Goal: Task Accomplishment & Management: Complete application form

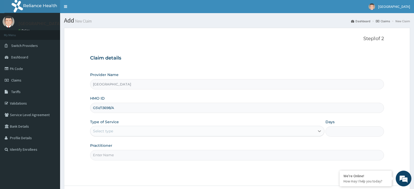
type input "GSV/13698/A"
click at [322, 130] on icon at bounding box center [319, 130] width 5 height 5
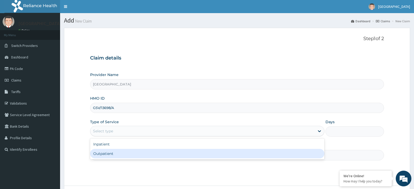
click at [138, 157] on div "Outpatient" at bounding box center [207, 153] width 234 height 9
type input "1"
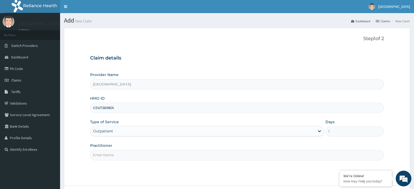
click at [196, 158] on input "Practitioner" at bounding box center [237, 155] width 294 height 10
type input "ADONAI"
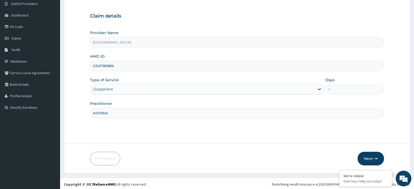
scroll to position [44, 0]
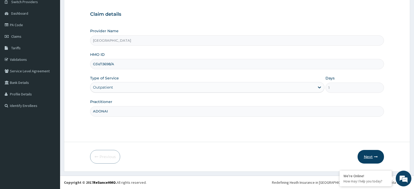
click at [371, 156] on button "Next" at bounding box center [371, 157] width 26 height 14
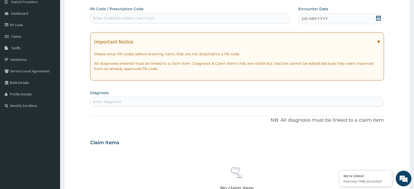
click at [378, 40] on icon at bounding box center [379, 41] width 3 height 4
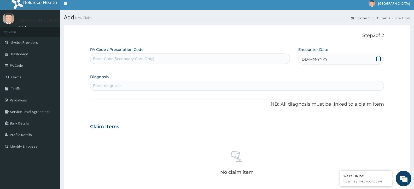
scroll to position [0, 0]
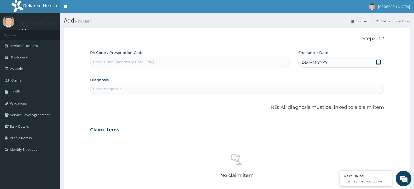
click at [123, 62] on div "Enter Code(Secondary Care Only)" at bounding box center [123, 61] width 61 height 5
paste input "PA/133357"
type input "PA/133357"
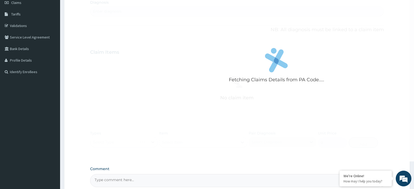
scroll to position [78, 0]
click at [208, 90] on div "Fetching Claims Details from PA Code....." at bounding box center [276, 66] width 373 height 189
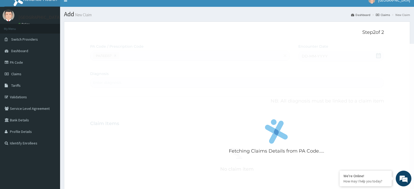
scroll to position [0, 0]
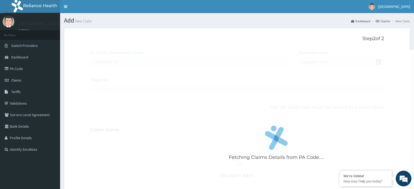
click at [207, 93] on div "Fetching Claims Details from PA Code....." at bounding box center [276, 144] width 373 height 189
click at [225, 104] on div "Fetching Claims Details from PA Code....." at bounding box center [276, 144] width 373 height 189
click at [225, 103] on div "Fetching Claims Details from PA Code....." at bounding box center [276, 144] width 373 height 189
click at [194, 105] on div "Fetching Claims Details from PA Code....." at bounding box center [276, 144] width 373 height 189
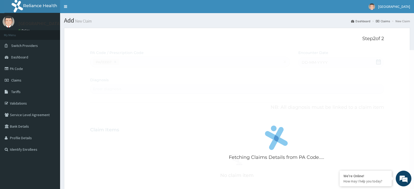
click at [165, 103] on div "Fetching Claims Details from PA Code....." at bounding box center [276, 144] width 373 height 189
click at [192, 109] on div "Fetching Claims Details from PA Code....." at bounding box center [276, 144] width 373 height 189
click at [252, 110] on div "Fetching Claims Details from PA Code....." at bounding box center [276, 144] width 373 height 189
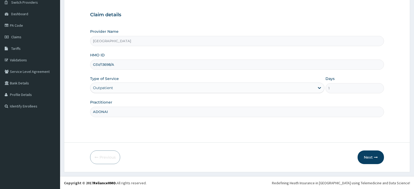
scroll to position [44, 0]
click at [372, 155] on button "Next" at bounding box center [371, 157] width 26 height 14
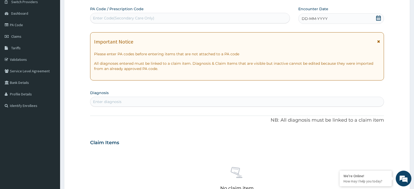
scroll to position [0, 0]
click at [378, 41] on icon at bounding box center [379, 41] width 3 height 4
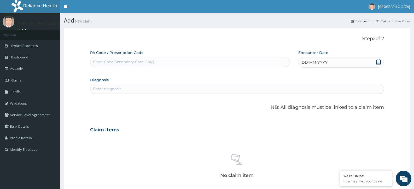
click at [156, 62] on div "Enter Code(Secondary Care Only)" at bounding box center [189, 62] width 199 height 8
paste input "PA/133357"
type input "PA/133357"
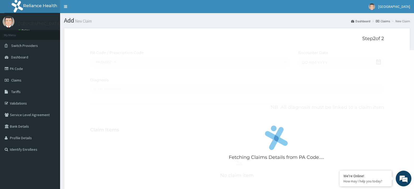
click at [259, 116] on div "Fetching Claims Details from PA Code....." at bounding box center [276, 144] width 373 height 189
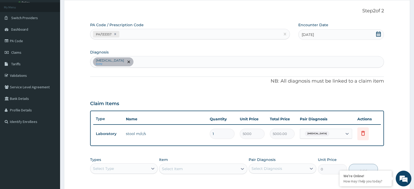
scroll to position [52, 0]
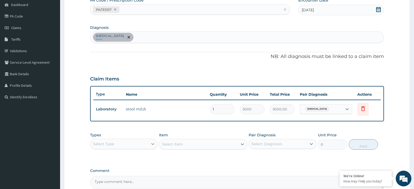
click at [154, 145] on icon at bounding box center [152, 143] width 5 height 5
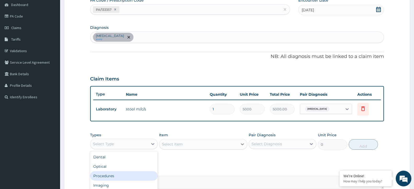
click at [135, 172] on div "Procedures" at bounding box center [124, 175] width 68 height 9
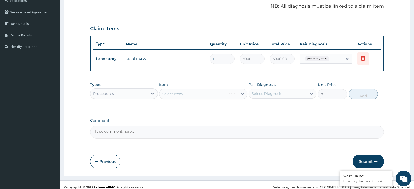
scroll to position [105, 0]
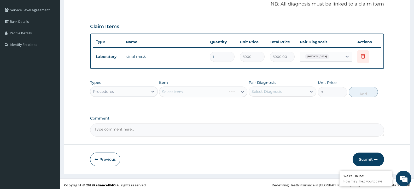
click at [241, 92] on div "Select Item" at bounding box center [203, 91] width 88 height 10
click at [242, 92] on div "Select Item" at bounding box center [203, 91] width 88 height 10
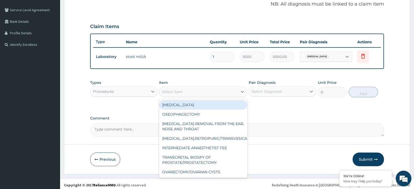
click at [242, 92] on icon at bounding box center [242, 91] width 5 height 5
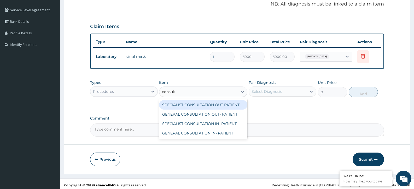
type input "consulta"
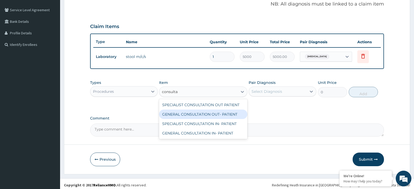
click at [217, 113] on div "GENERAL CONSULTATION OUT- PATIENT" at bounding box center [203, 113] width 88 height 9
type input "3000"
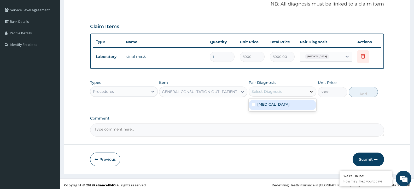
click at [313, 91] on icon at bounding box center [311, 91] width 3 height 2
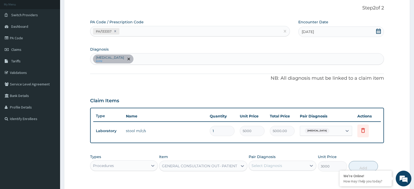
scroll to position [26, 0]
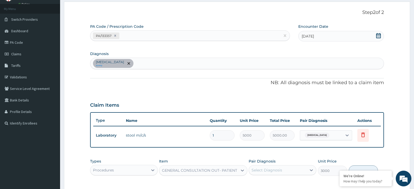
click at [130, 61] on div "Typhoid fever query" at bounding box center [237, 63] width 294 height 11
type input "m"
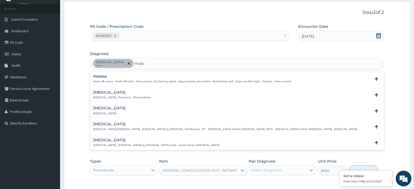
type input "malar"
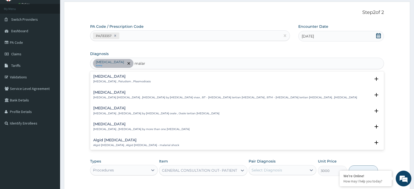
click at [101, 74] on h4 "Malaria" at bounding box center [122, 76] width 58 height 4
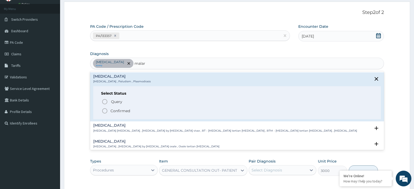
click at [104, 107] on icon "status option filled" at bounding box center [105, 110] width 6 height 6
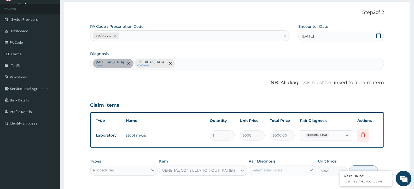
click at [154, 62] on div "Typhoid fever query Malaria Confirmed" at bounding box center [237, 63] width 294 height 11
click at [154, 64] on div "Typhoid fever query Malaria Confirmed" at bounding box center [237, 63] width 294 height 11
type input "anaemia"
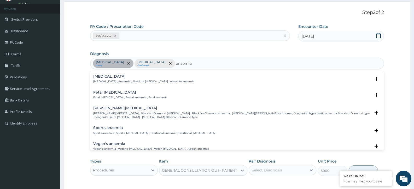
click at [96, 77] on h4 "Anemia" at bounding box center [143, 76] width 101 height 4
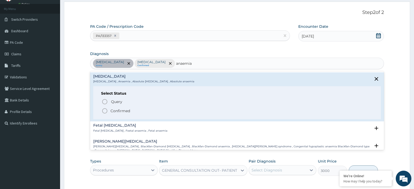
click at [106, 110] on icon "status option filled" at bounding box center [105, 110] width 6 height 6
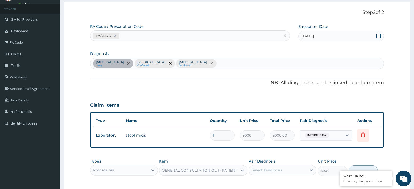
click at [182, 61] on div "Typhoid fever query Malaria Confirmed Anemia Confirmed" at bounding box center [237, 63] width 294 height 11
type input "hypoc"
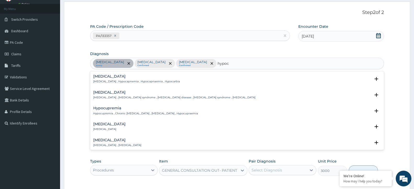
click at [105, 91] on h4 "Hypocalcemia" at bounding box center [174, 92] width 162 height 4
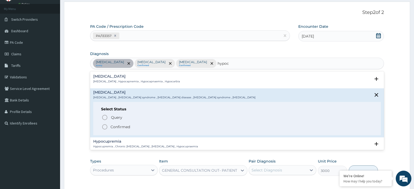
click at [103, 126] on icon "status option filled" at bounding box center [105, 126] width 6 height 6
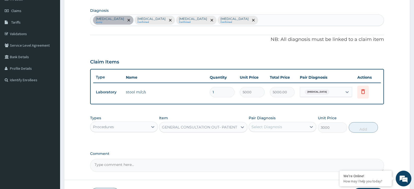
scroll to position [78, 0]
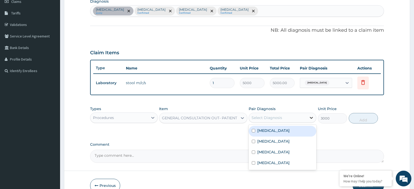
click at [311, 118] on icon at bounding box center [311, 117] width 5 height 5
click at [255, 131] on input "checkbox" at bounding box center [253, 130] width 3 height 3
checkbox input "true"
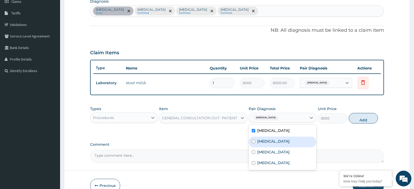
click at [254, 143] on input "checkbox" at bounding box center [253, 140] width 3 height 3
checkbox input "true"
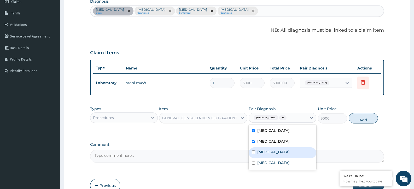
click at [255, 151] on input "checkbox" at bounding box center [253, 151] width 3 height 3
checkbox input "true"
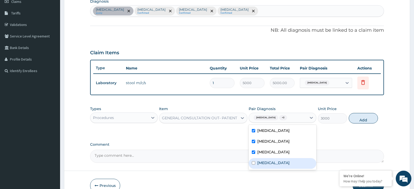
click at [254, 161] on input "checkbox" at bounding box center [253, 162] width 3 height 3
checkbox input "true"
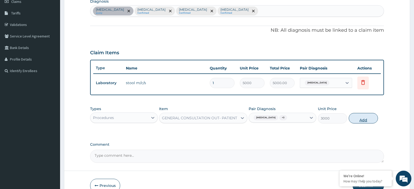
click at [360, 119] on button "Add" at bounding box center [363, 118] width 29 height 10
type input "0"
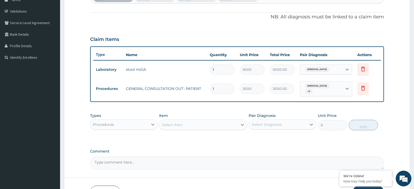
scroll to position [105, 0]
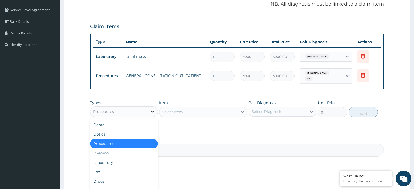
click at [153, 111] on icon at bounding box center [152, 112] width 3 height 2
click at [122, 157] on div "Laboratory" at bounding box center [124, 161] width 68 height 9
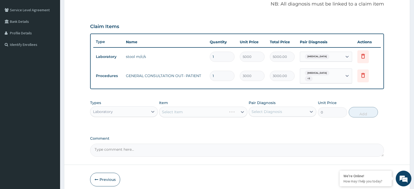
click at [242, 110] on div "Select Item" at bounding box center [203, 111] width 88 height 10
click at [242, 111] on div "Select Item" at bounding box center [203, 111] width 88 height 10
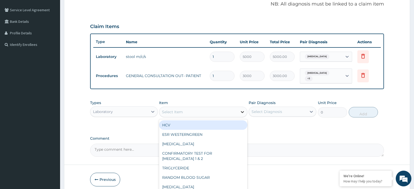
click at [242, 112] on icon at bounding box center [242, 111] width 5 height 5
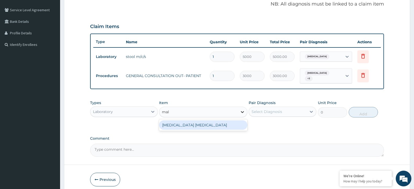
type input "mala"
click at [217, 121] on div "MALARIA PARASITE" at bounding box center [203, 124] width 88 height 9
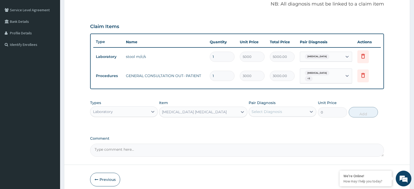
type input "1500"
click at [313, 111] on icon at bounding box center [311, 111] width 5 height 5
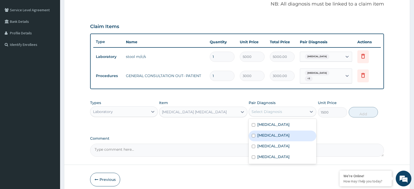
click at [254, 134] on input "checkbox" at bounding box center [253, 135] width 3 height 3
checkbox input "true"
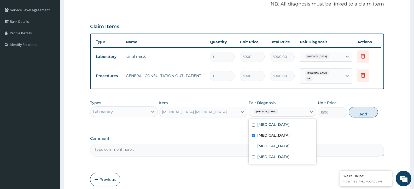
click at [369, 110] on button "Add" at bounding box center [363, 112] width 29 height 10
type input "0"
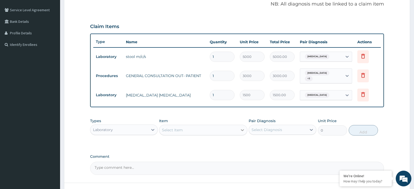
click at [244, 128] on icon at bounding box center [242, 129] width 5 height 5
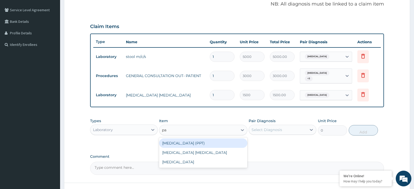
type input "pac"
click at [208, 139] on div "PACKED CELL VOLUME" at bounding box center [203, 142] width 88 height 9
type input "1200"
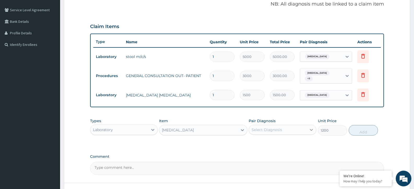
click at [314, 127] on icon at bounding box center [311, 129] width 5 height 5
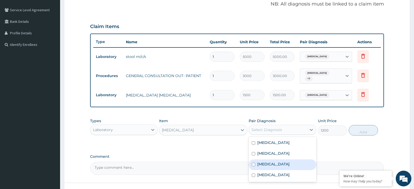
click at [254, 162] on input "checkbox" at bounding box center [253, 163] width 3 height 3
checkbox input "true"
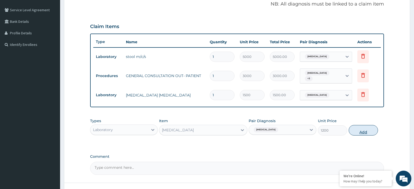
click at [364, 126] on button "Add" at bounding box center [363, 130] width 29 height 10
type input "0"
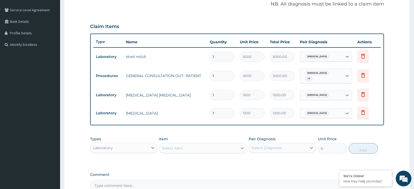
click at [242, 145] on icon at bounding box center [242, 147] width 5 height 5
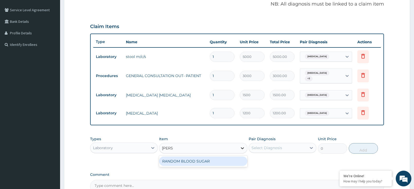
type input "rando"
click at [229, 157] on div "RANDOM BLOOD SUGAR" at bounding box center [203, 160] width 88 height 9
type input "1200"
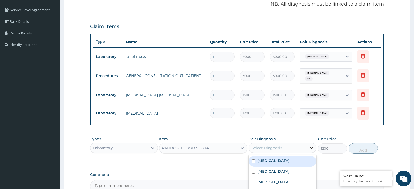
click at [314, 146] on icon at bounding box center [311, 147] width 5 height 5
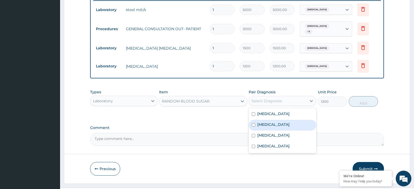
scroll to position [157, 0]
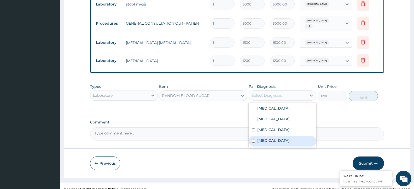
click at [254, 139] on input "checkbox" at bounding box center [253, 140] width 3 height 3
checkbox input "true"
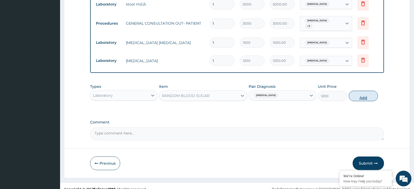
click at [362, 93] on button "Add" at bounding box center [363, 95] width 29 height 10
type input "0"
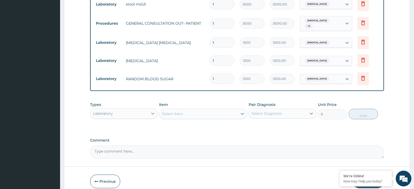
click at [154, 112] on icon at bounding box center [152, 113] width 5 height 5
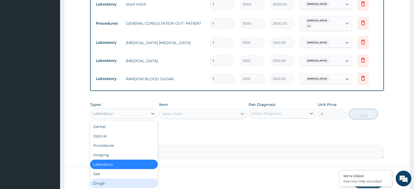
click at [124, 179] on div "Drugs" at bounding box center [124, 182] width 68 height 9
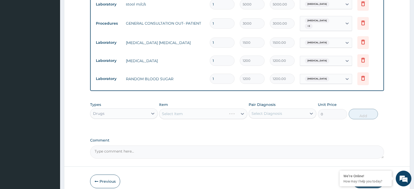
scroll to position [179, 0]
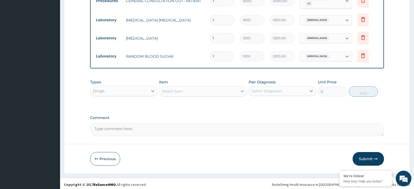
click at [245, 90] on icon at bounding box center [242, 90] width 5 height 5
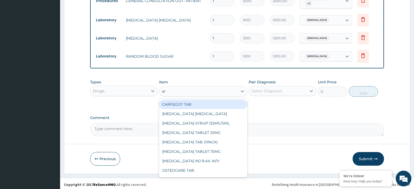
type input "art"
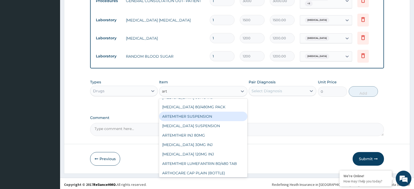
scroll to position [65, 0]
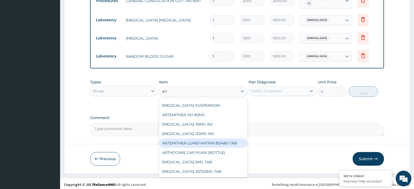
click at [212, 140] on div "ARTEMITHER LUMEFANTRIN 80/480 TAB" at bounding box center [203, 142] width 88 height 9
type input "3800"
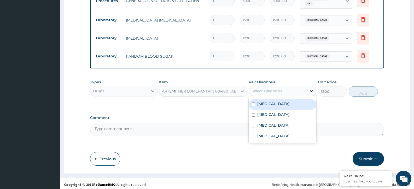
click at [312, 89] on icon at bounding box center [311, 90] width 5 height 5
click at [254, 113] on input "checkbox" at bounding box center [253, 114] width 3 height 3
checkbox input "true"
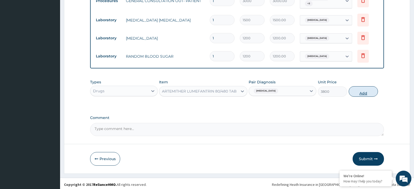
click at [365, 87] on button "Add" at bounding box center [363, 91] width 29 height 10
type input "0"
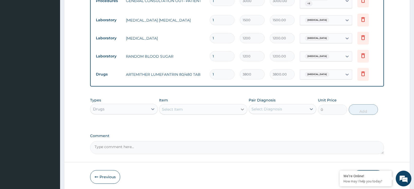
click at [242, 110] on div at bounding box center [242, 108] width 9 height 9
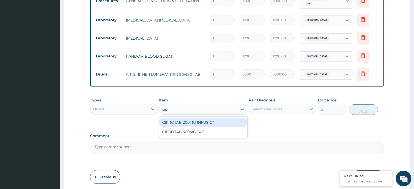
type input "cipr"
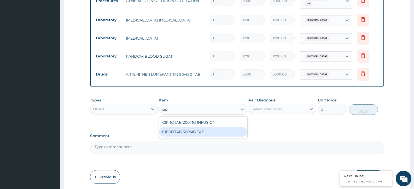
click at [214, 127] on div "CIPROTAB 500MG TAB" at bounding box center [203, 131] width 88 height 9
type input "250"
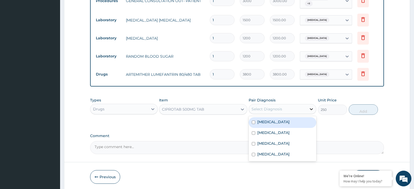
click at [313, 108] on icon at bounding box center [311, 109] width 3 height 2
click at [254, 120] on input "checkbox" at bounding box center [253, 121] width 3 height 3
checkbox input "true"
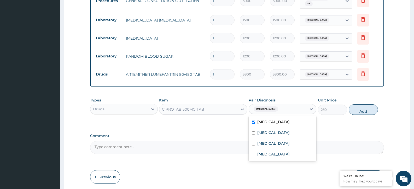
click at [366, 107] on button "Add" at bounding box center [363, 109] width 29 height 10
type input "0"
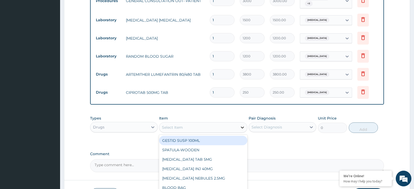
click at [245, 124] on icon at bounding box center [242, 126] width 5 height 5
type input "para"
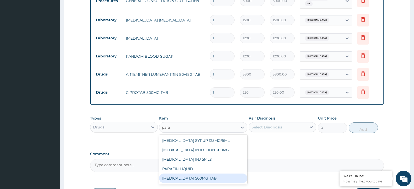
click at [206, 176] on div "PARACETAMOL 500MG TAB" at bounding box center [203, 177] width 88 height 9
type input "50"
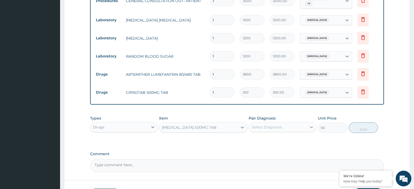
click at [313, 125] on icon at bounding box center [311, 126] width 5 height 5
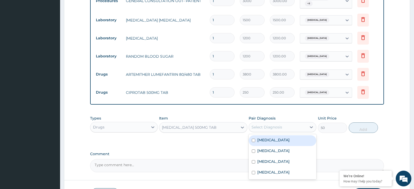
click at [253, 138] on input "checkbox" at bounding box center [253, 139] width 3 height 3
checkbox input "true"
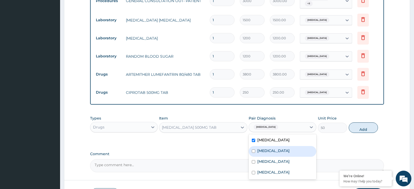
click at [254, 150] on input "checkbox" at bounding box center [253, 150] width 3 height 3
checkbox input "true"
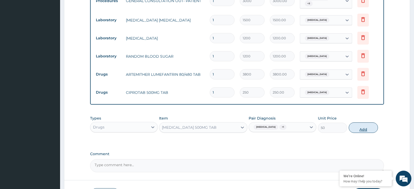
click at [364, 122] on button "Add" at bounding box center [363, 127] width 29 height 10
type input "0"
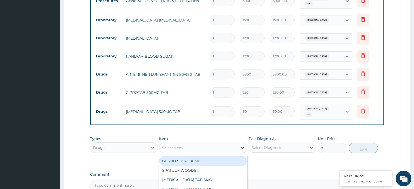
click at [242, 145] on icon at bounding box center [242, 147] width 5 height 5
type input "vit"
click at [193, 158] on div "VIT B-COMPLEX TAB" at bounding box center [203, 160] width 88 height 9
type input "30"
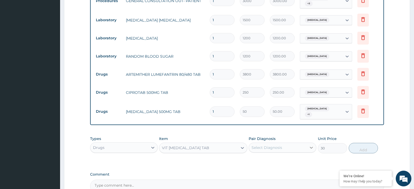
click at [316, 142] on div at bounding box center [311, 146] width 9 height 9
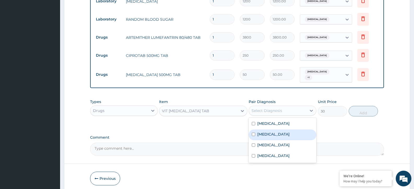
scroll to position [232, 0]
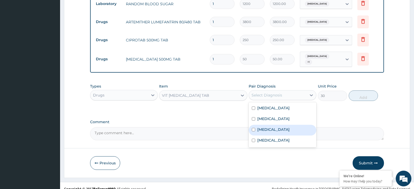
click at [253, 128] on input "checkbox" at bounding box center [253, 129] width 3 height 3
checkbox input "true"
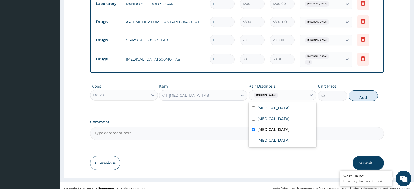
click at [363, 92] on button "Add" at bounding box center [363, 95] width 29 height 10
type input "0"
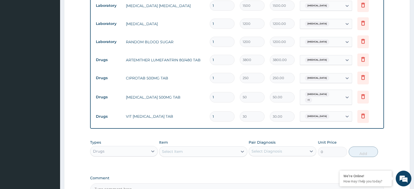
scroll to position [206, 0]
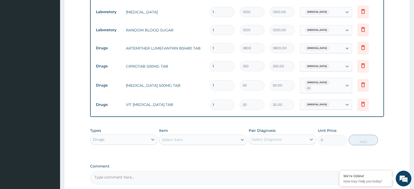
click at [220, 65] on input "1" at bounding box center [222, 66] width 25 height 10
type input "10"
type input "2500.00"
type input "10"
click at [218, 84] on input "1" at bounding box center [222, 85] width 25 height 10
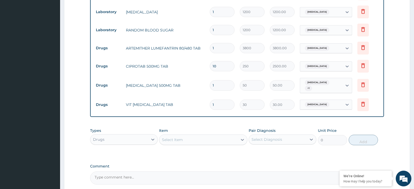
type input "18"
type input "900.00"
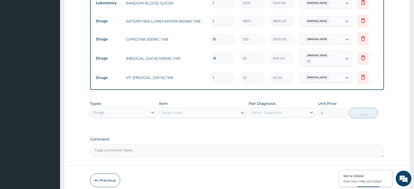
scroll to position [252, 0]
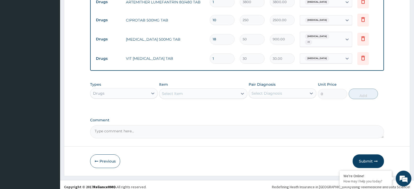
type input "18"
drag, startPoint x: 216, startPoint y: 55, endPoint x: 213, endPoint y: 55, distance: 3.9
click at [213, 55] on input "1" at bounding box center [222, 58] width 25 height 10
type input "2"
type input "60.00"
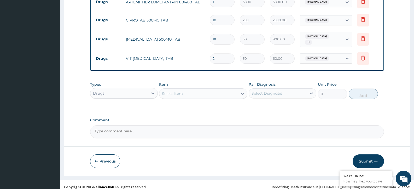
type input "21"
type input "630.00"
type input "22"
type input "660.00"
type input "22"
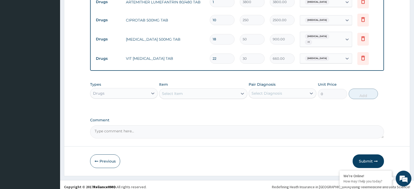
click at [367, 154] on button "Submit" at bounding box center [368, 161] width 31 height 14
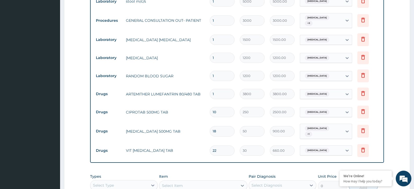
scroll to position [225, 0]
